Goal: Check status

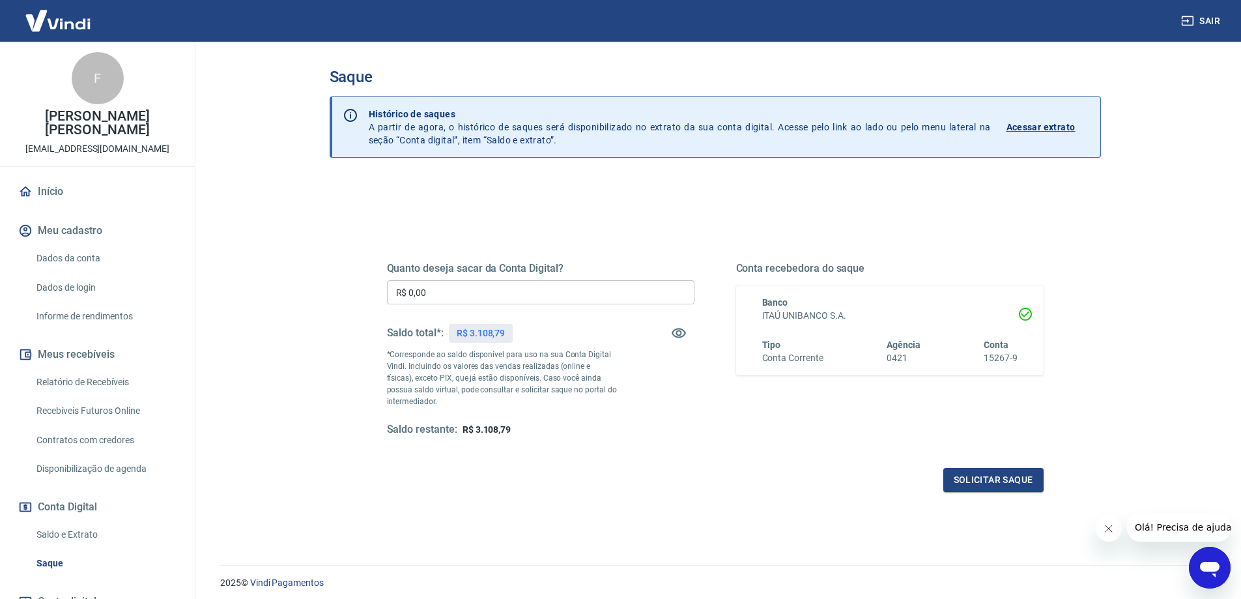
click at [1052, 124] on p "Acessar extrato" at bounding box center [1041, 127] width 69 height 13
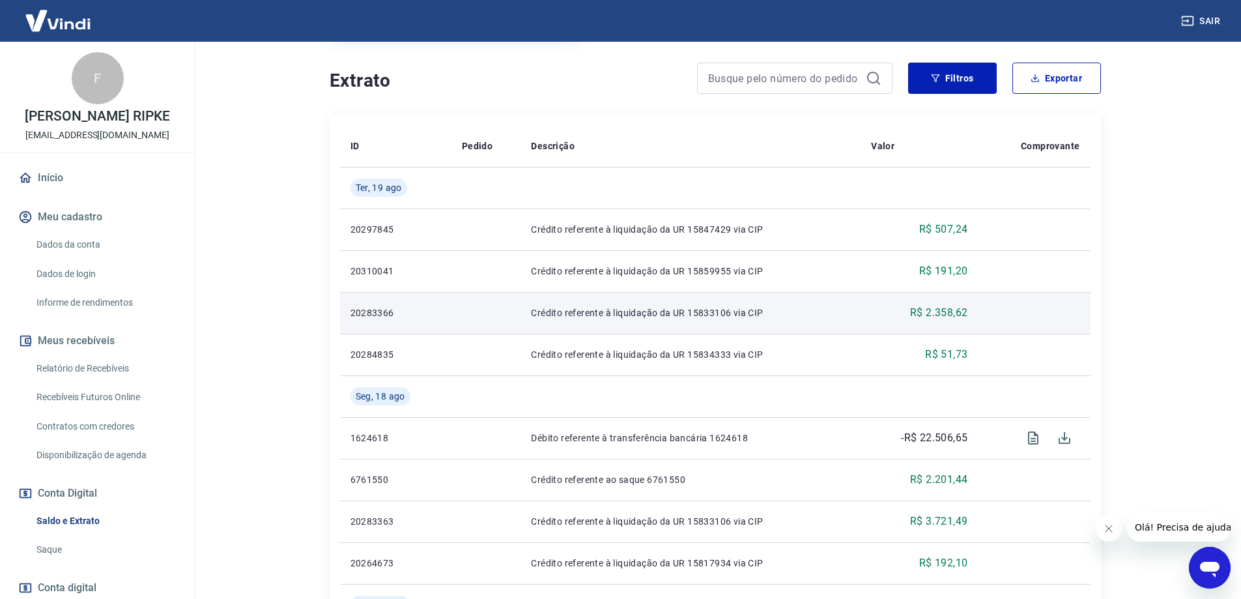
scroll to position [326, 0]
